Goal: Information Seeking & Learning: Find specific fact

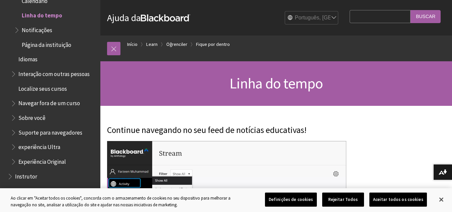
click at [390, 11] on input "Search Query" at bounding box center [379, 16] width 61 height 13
type input "como saber se entreguei a atividade da semana"
click at [410, 10] on input "Buscar" at bounding box center [425, 16] width 30 height 13
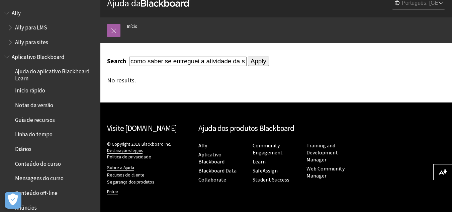
scroll to position [12, 0]
